Goal: Use online tool/utility: Utilize a website feature to perform a specific function

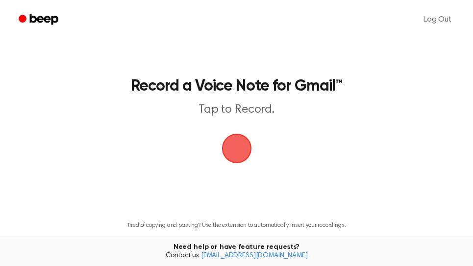
click at [243, 156] on span "button" at bounding box center [236, 148] width 33 height 33
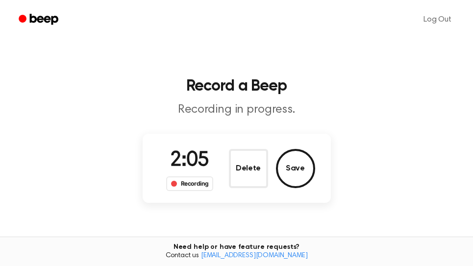
drag, startPoint x: 304, startPoint y: 173, endPoint x: 363, endPoint y: 158, distance: 60.6
click at [303, 173] on button "Save" at bounding box center [295, 168] width 39 height 39
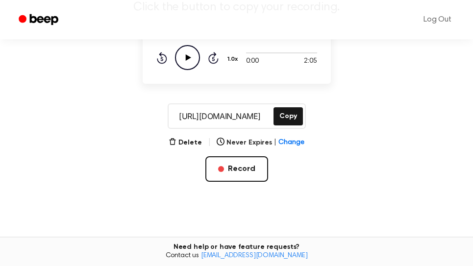
scroll to position [167, 0]
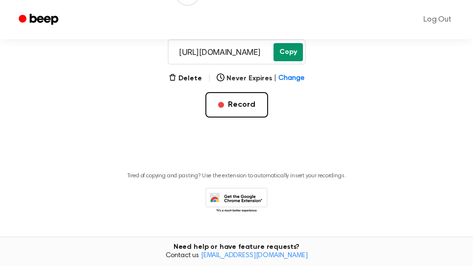
click at [291, 52] on button "Copy" at bounding box center [288, 52] width 29 height 18
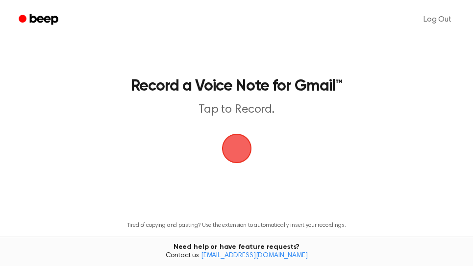
click at [245, 149] on span "button" at bounding box center [236, 148] width 55 height 55
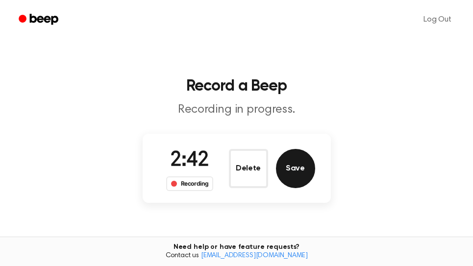
click at [288, 167] on button "Save" at bounding box center [295, 168] width 39 height 39
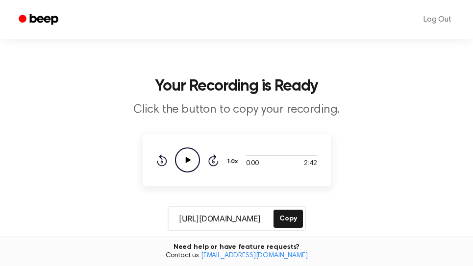
scroll to position [167, 0]
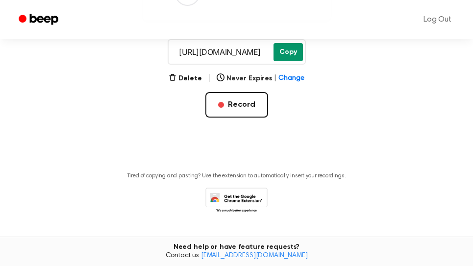
click at [288, 52] on button "Copy" at bounding box center [288, 52] width 29 height 18
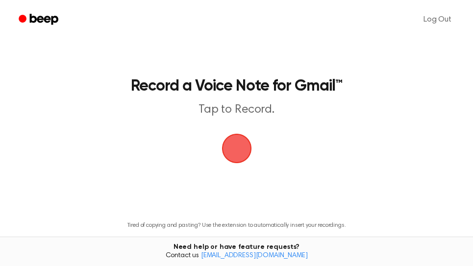
click at [237, 149] on span "button" at bounding box center [237, 149] width 50 height 50
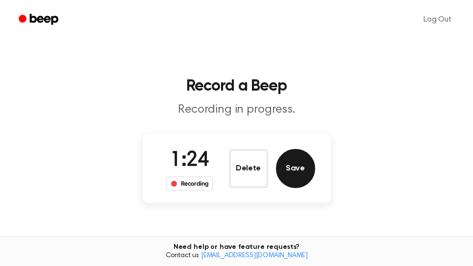
click at [295, 169] on button "Save" at bounding box center [295, 168] width 39 height 39
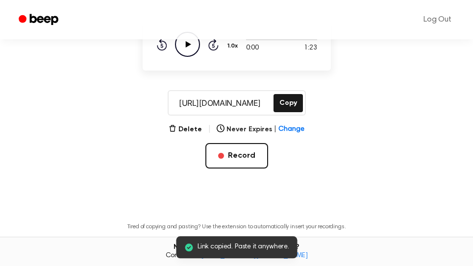
scroll to position [167, 0]
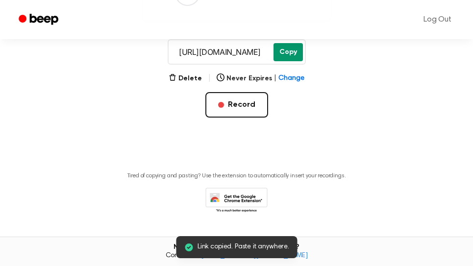
click at [295, 57] on button "Copy" at bounding box center [288, 52] width 29 height 18
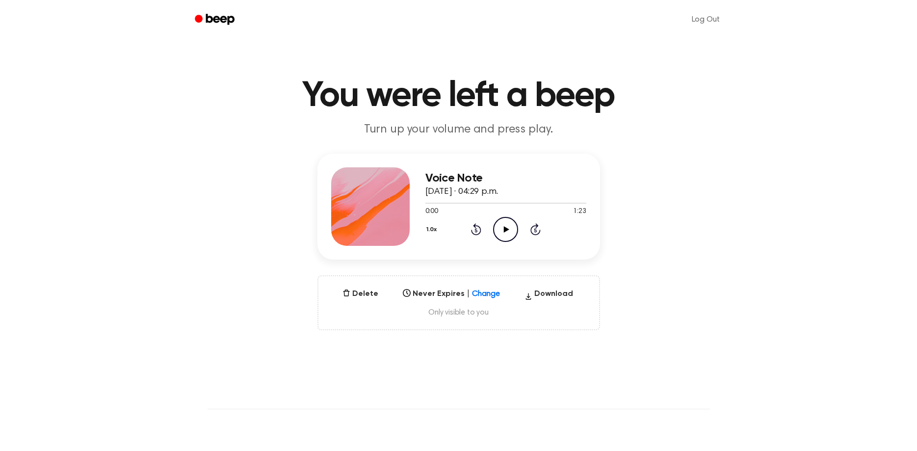
click at [507, 227] on icon "Play Audio" at bounding box center [505, 229] width 25 height 25
click at [506, 228] on icon "Pause Audio" at bounding box center [505, 229] width 25 height 25
